Goal: Find specific page/section: Find specific page/section

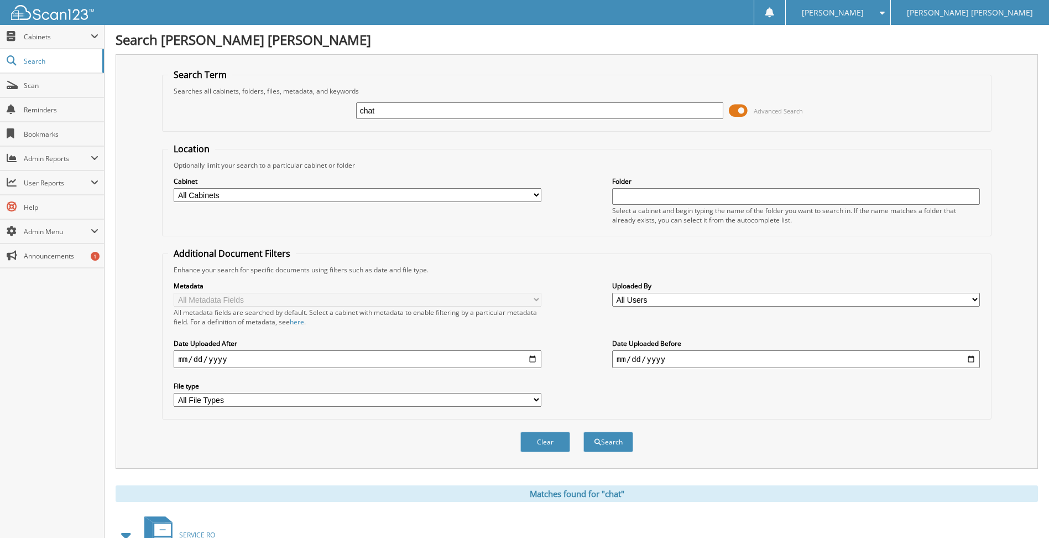
click at [391, 189] on select "All Cabinets BANK STATEMENTS BDC BODY SHOP MISC BRYAN KNAPP CAR DEALS CASHIER" at bounding box center [358, 195] width 368 height 14
select select "11209"
click at [174, 188] on select "All Cabinets BANK STATEMENTS BDC BODY SHOP MISC BRYAN KNAPP CAR DEALS CASHIER" at bounding box center [358, 195] width 368 height 14
click at [595, 442] on span "submit" at bounding box center [598, 442] width 7 height 7
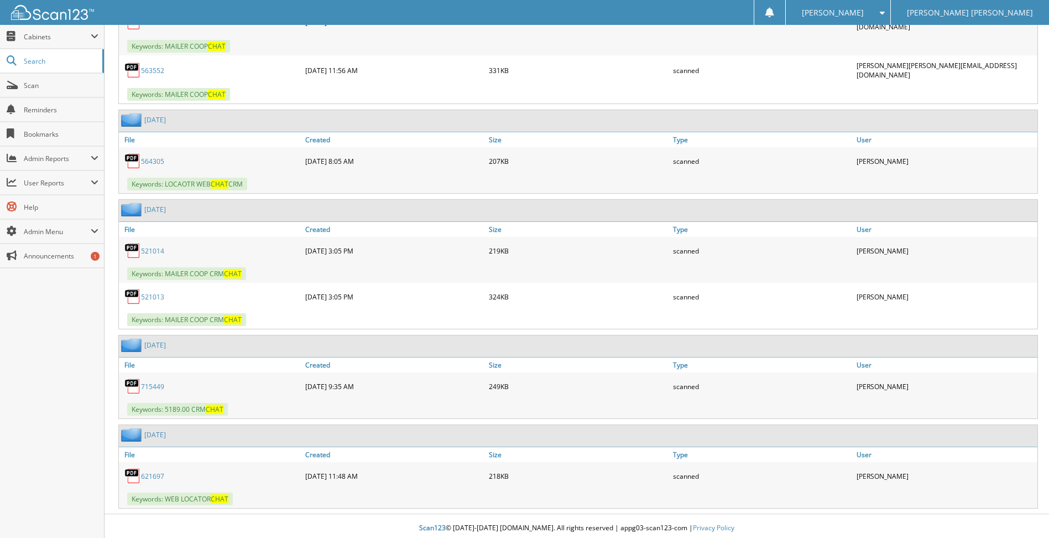
scroll to position [2398, 0]
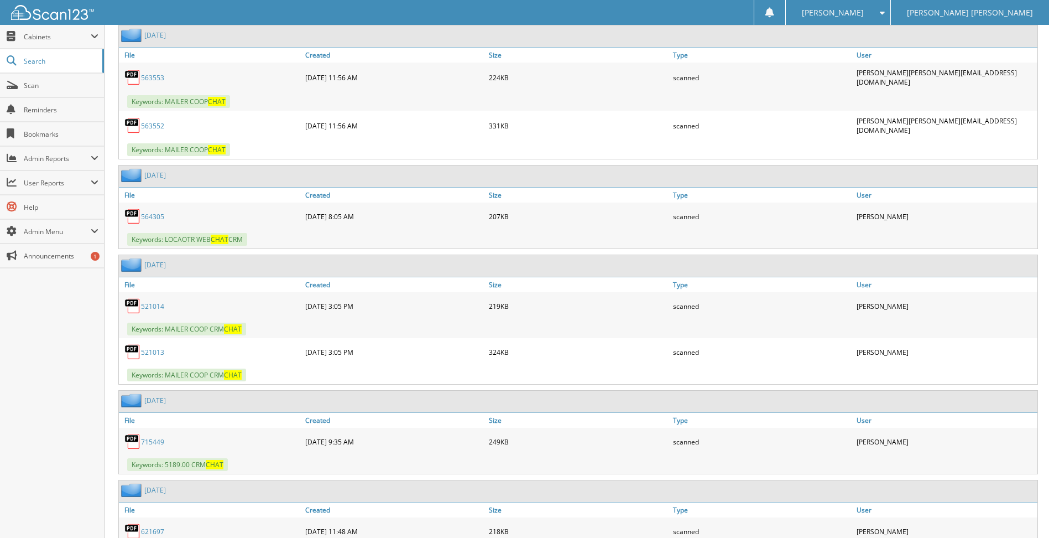
click at [157, 212] on link "564305" at bounding box center [152, 216] width 23 height 9
